Goal: Transaction & Acquisition: Purchase product/service

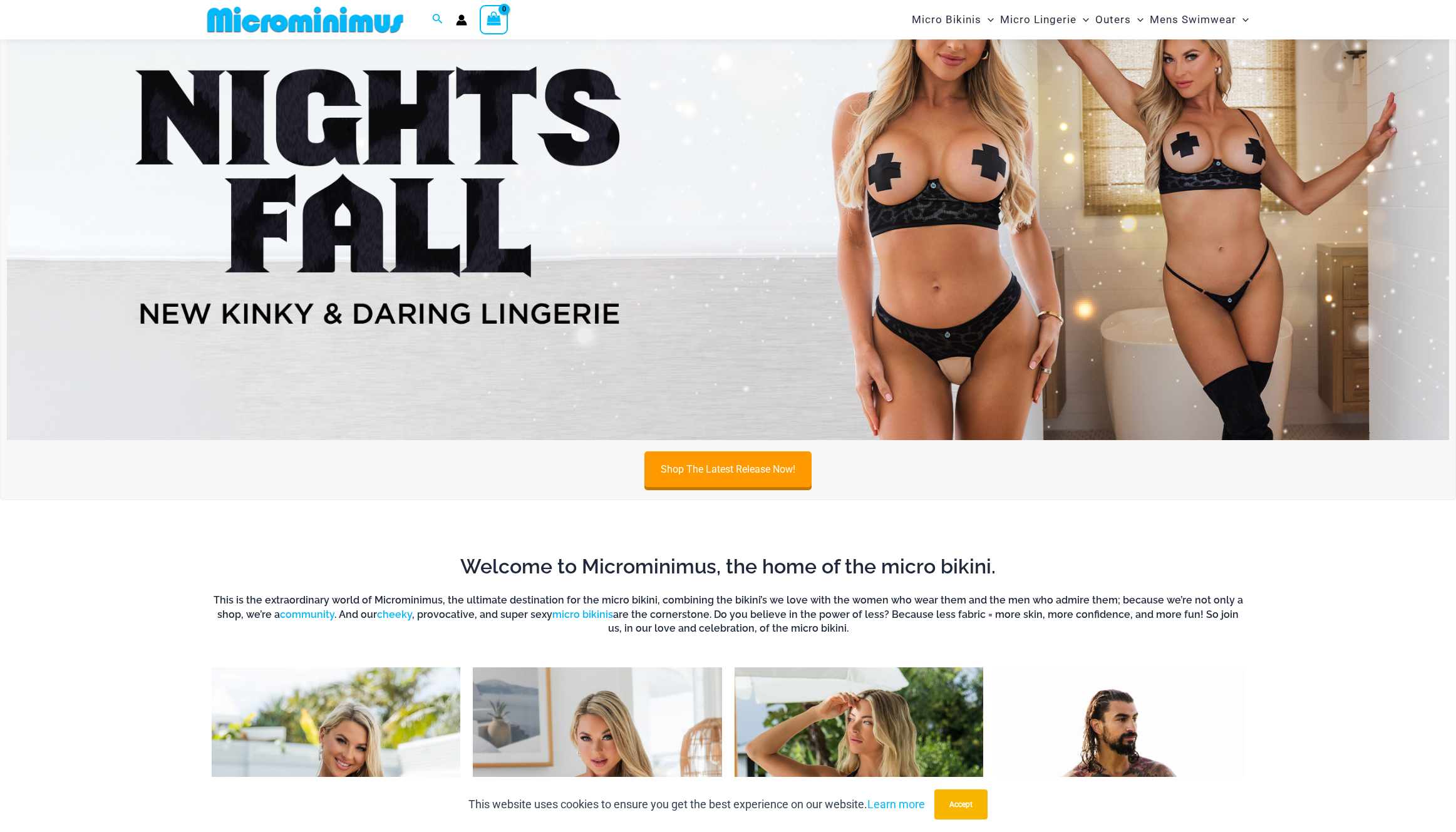
scroll to position [113, 0]
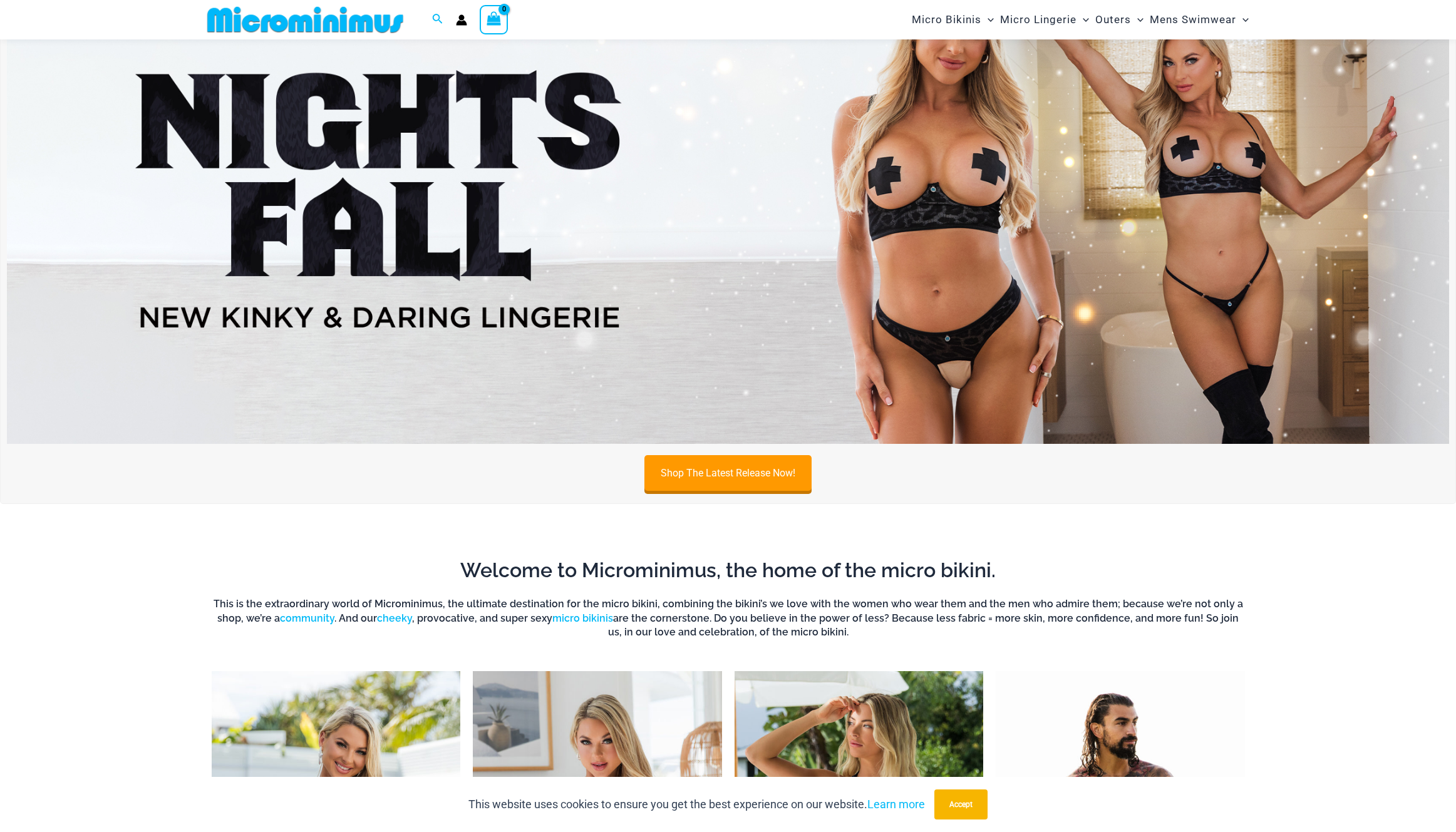
click at [732, 235] on img at bounding box center [728, 199] width 1442 height 490
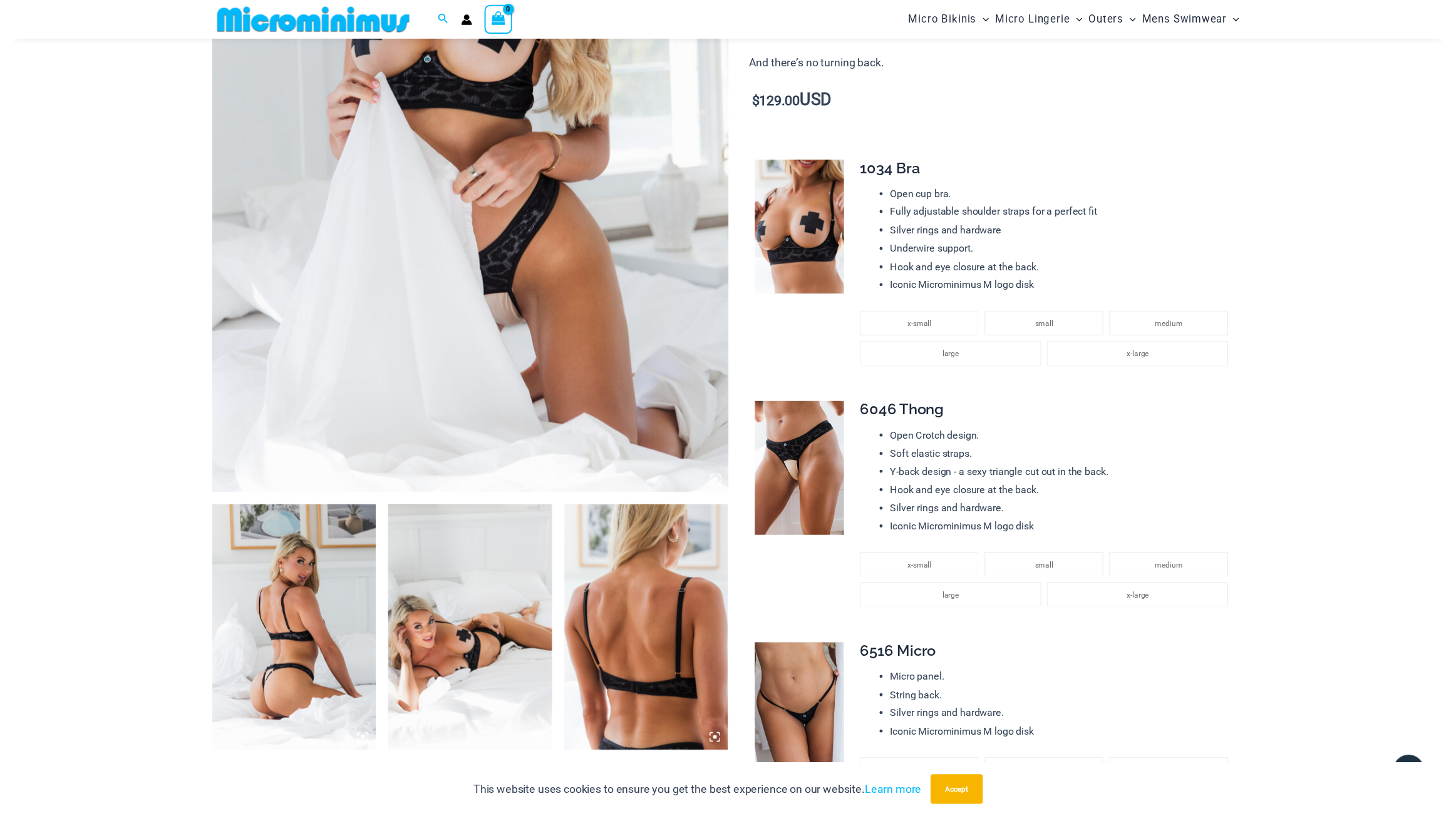
scroll to position [350, 0]
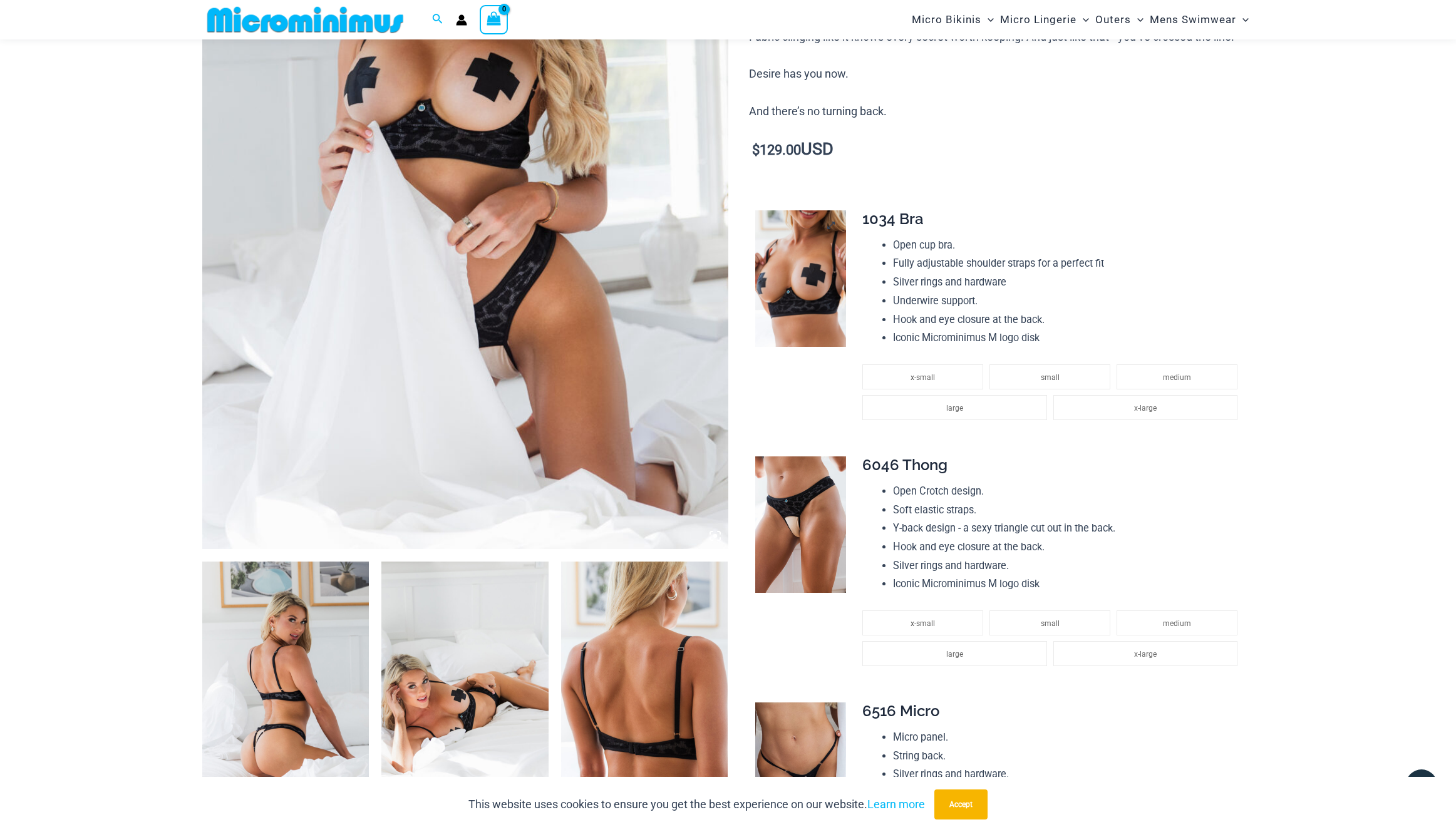
click at [812, 279] on img at bounding box center [800, 278] width 91 height 137
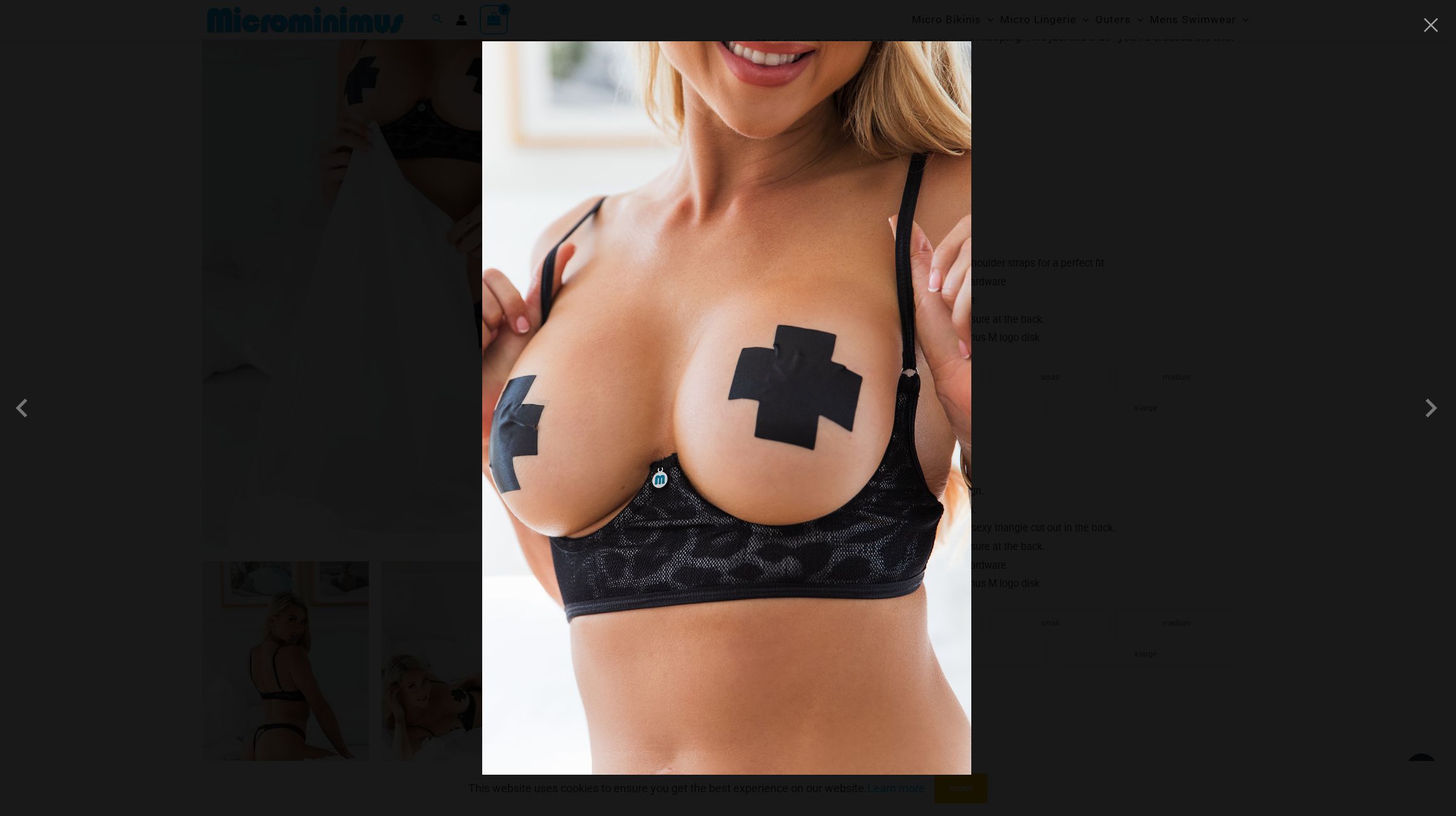
scroll to position [349, 0]
click at [1430, 28] on button "Close" at bounding box center [1431, 25] width 19 height 19
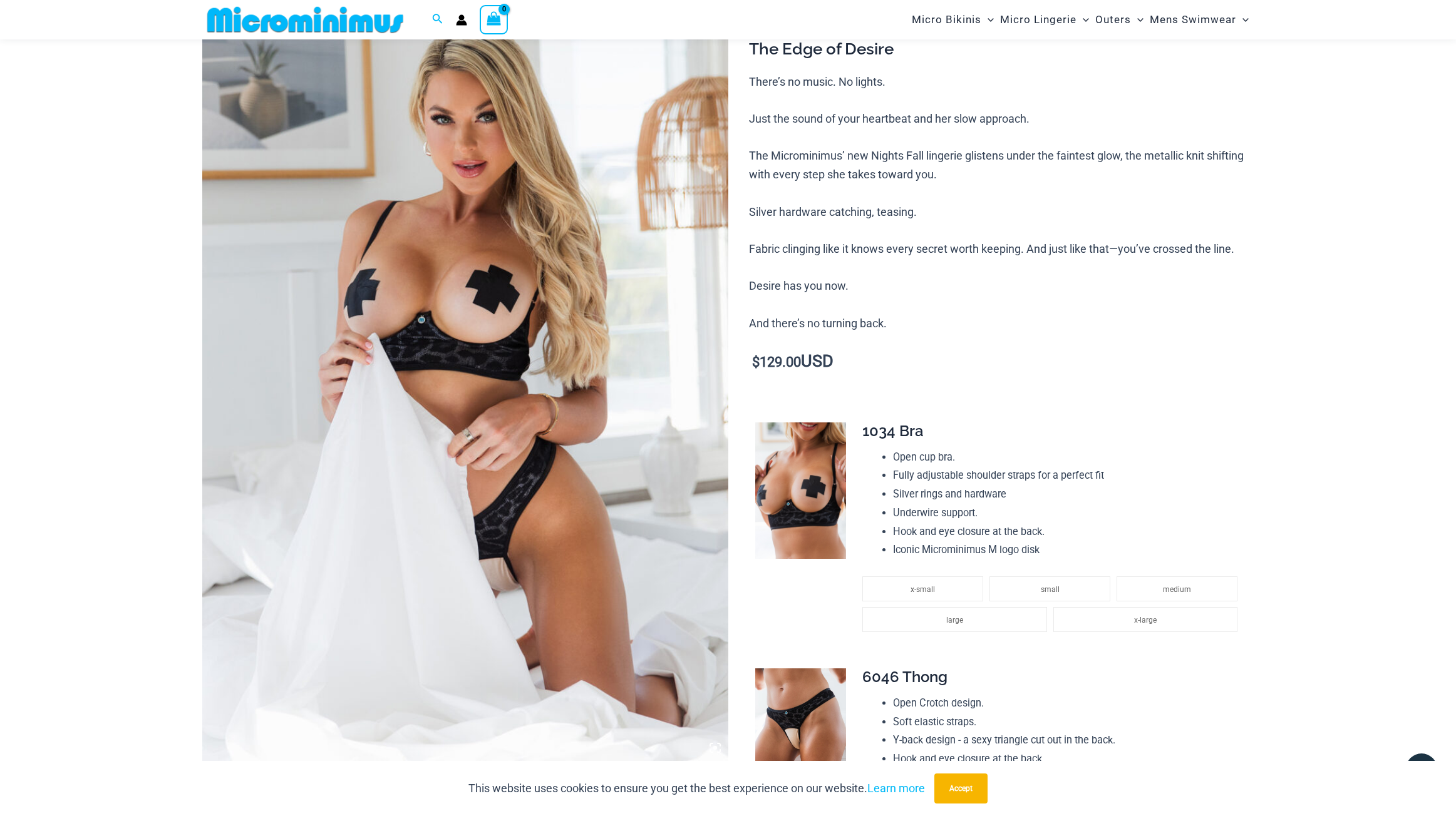
scroll to position [136, 0]
drag, startPoint x: 941, startPoint y: 373, endPoint x: 937, endPoint y: 409, distance: 36.2
drag, startPoint x: 914, startPoint y: 424, endPoint x: 860, endPoint y: 424, distance: 54.0
click at [913, 424] on span "1034 Bra" at bounding box center [893, 432] width 62 height 18
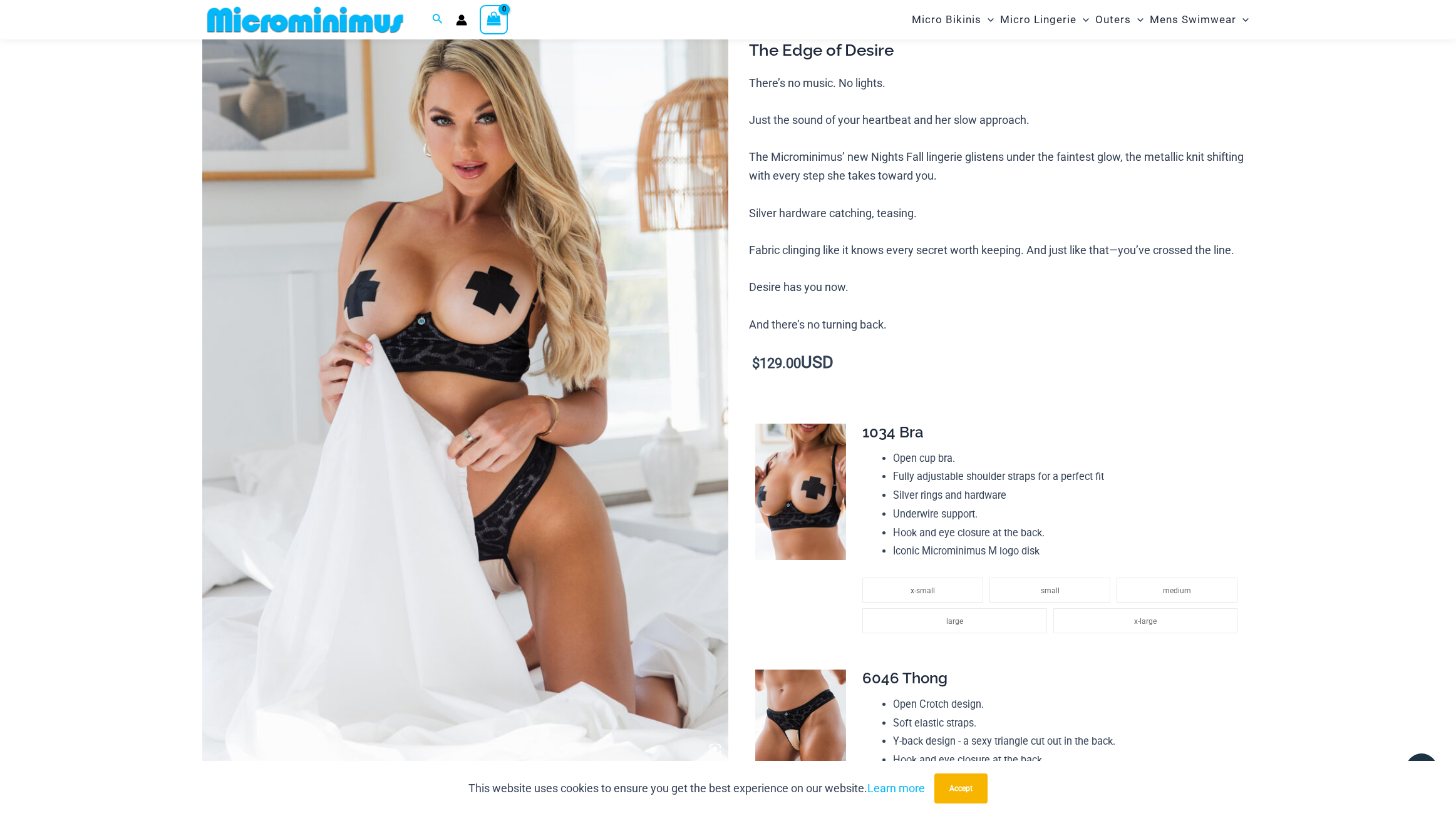
click at [858, 424] on td "**********" at bounding box center [1051, 537] width 404 height 246
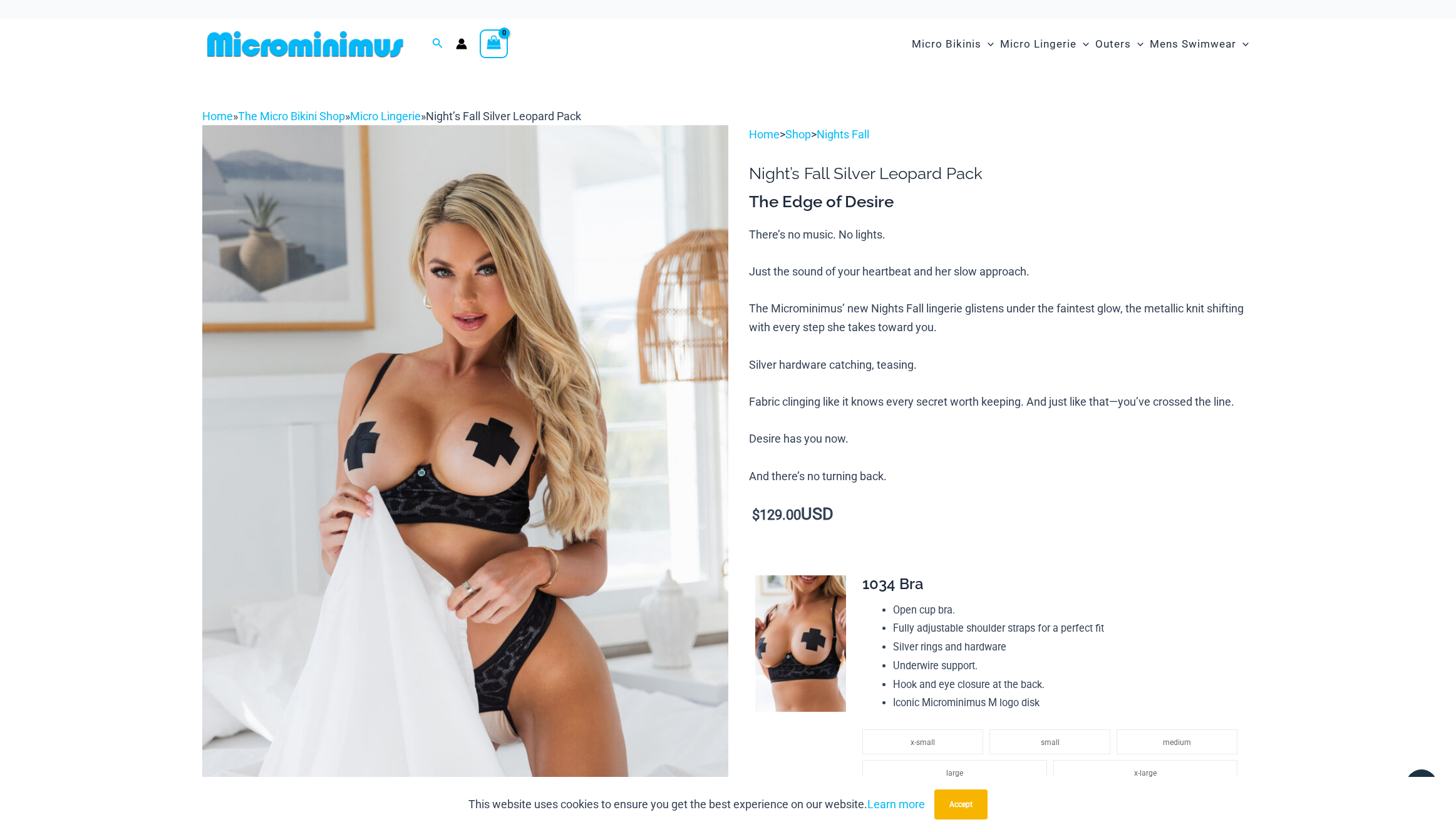
scroll to position [0, 0]
click at [125, 69] on div "Search for: Search Search No products in the cart. No products in the cart. Con…" at bounding box center [728, 45] width 1456 height 51
click at [337, 58] on img at bounding box center [305, 44] width 206 height 28
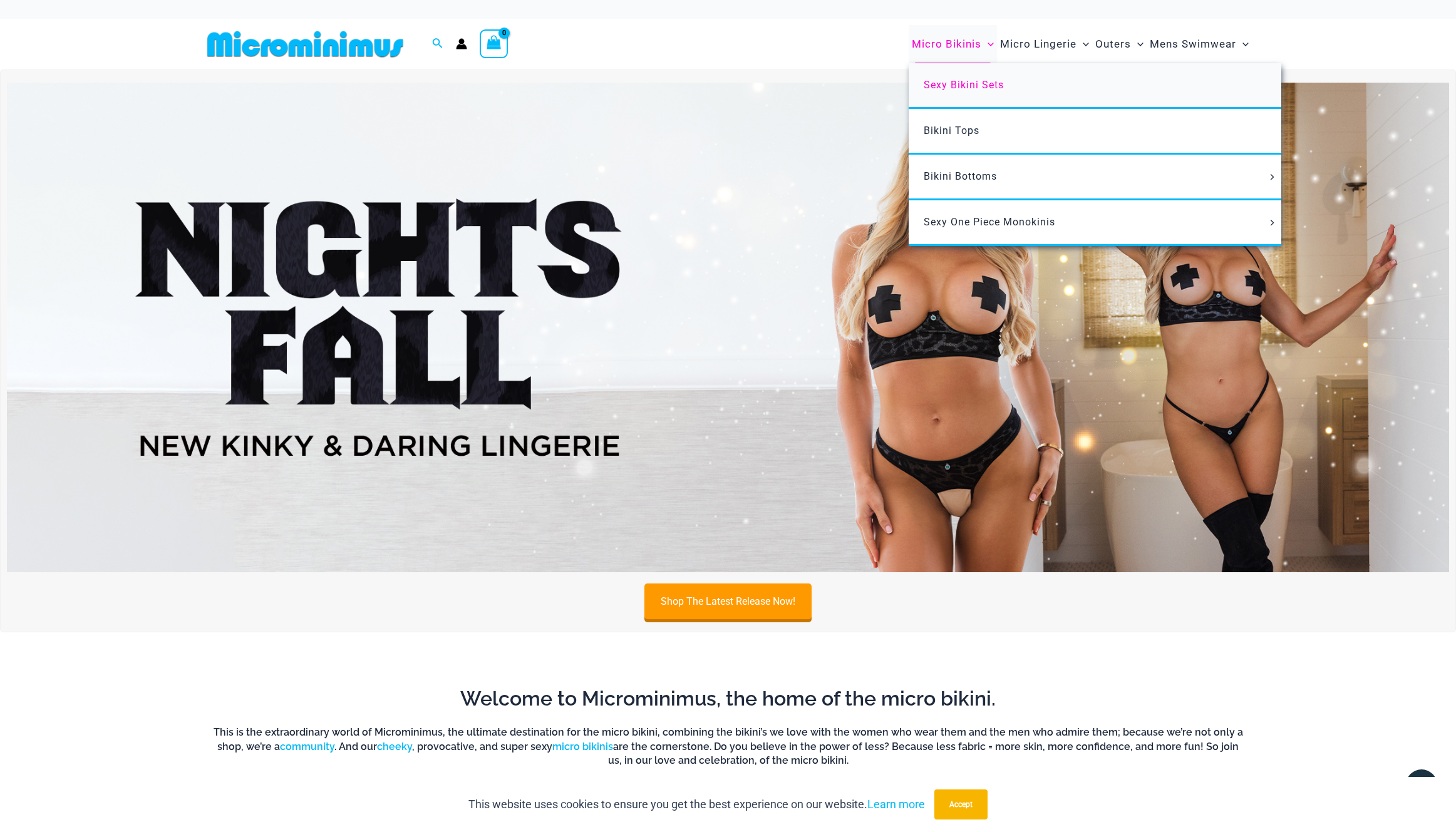
click at [937, 109] on link "Sexy Bikini Sets" at bounding box center [1094, 86] width 373 height 46
